Goal: Browse casually

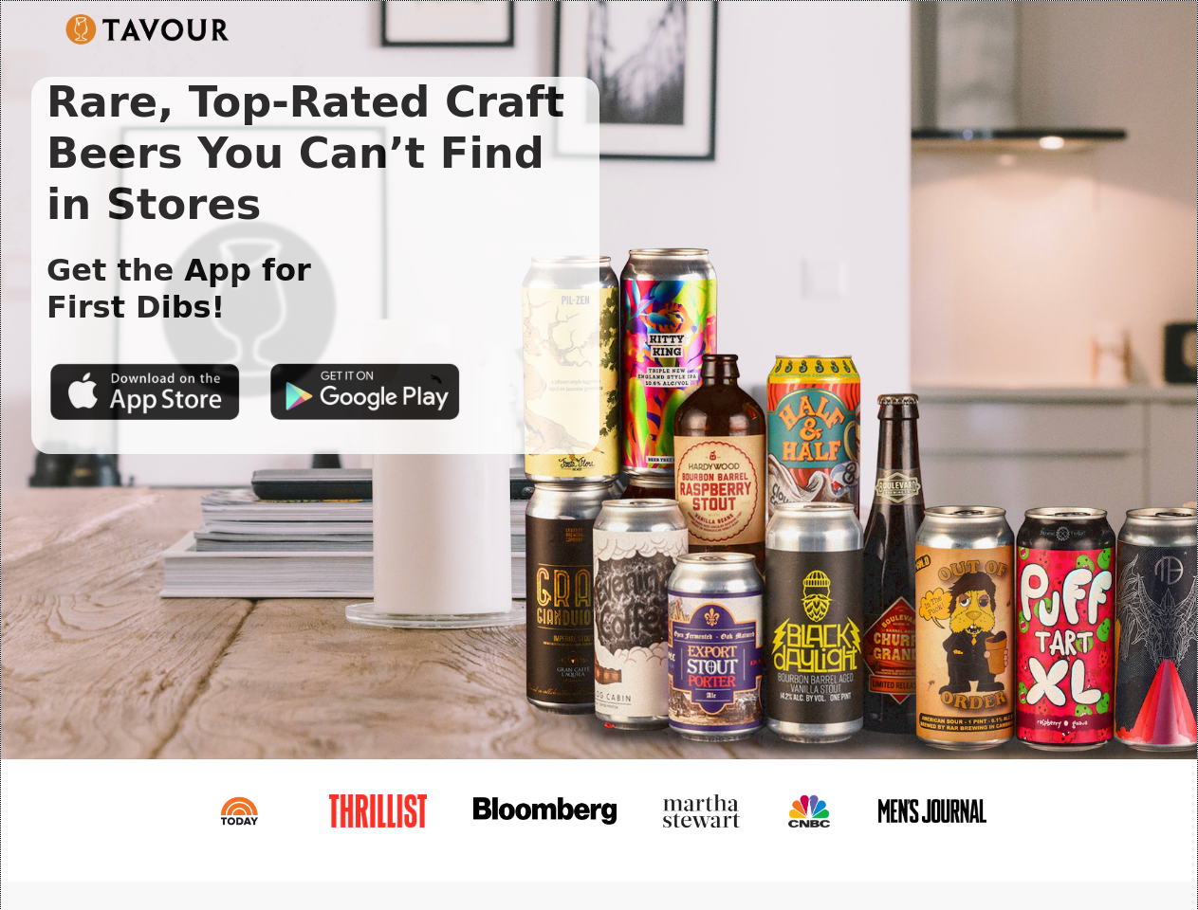
click at [147, 29] on img at bounding box center [147, 29] width 164 height 30
